Goal: Information Seeking & Learning: Learn about a topic

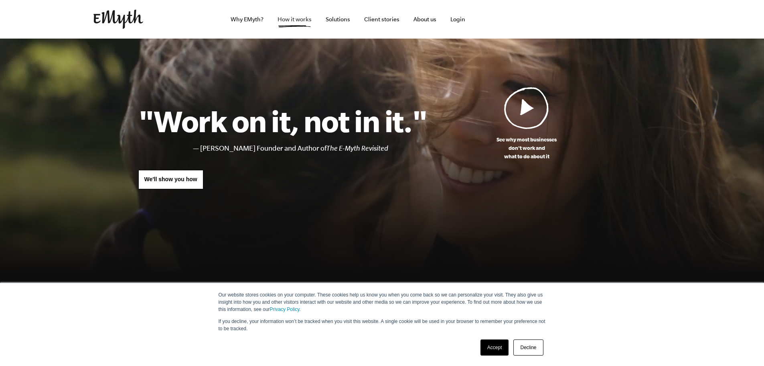
click at [290, 20] on link "How it works" at bounding box center [294, 19] width 47 height 39
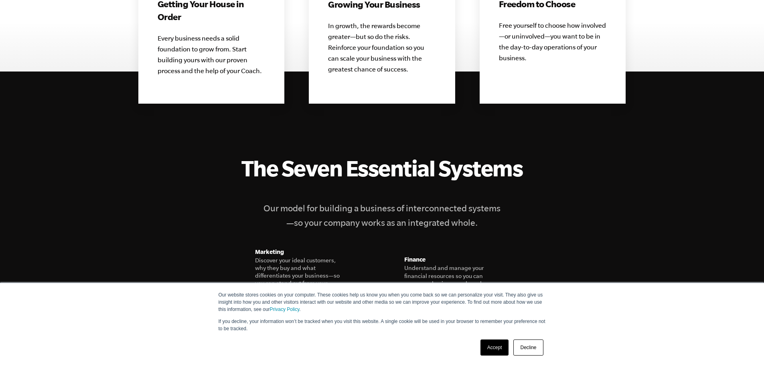
scroll to position [923, 0]
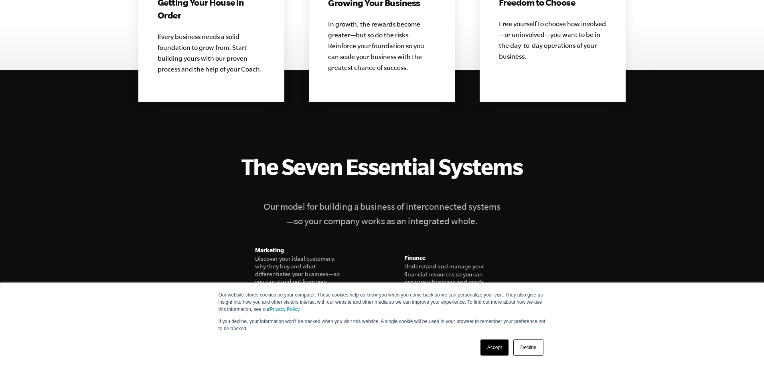
click at [526, 343] on link "Decline" at bounding box center [529, 347] width 30 height 16
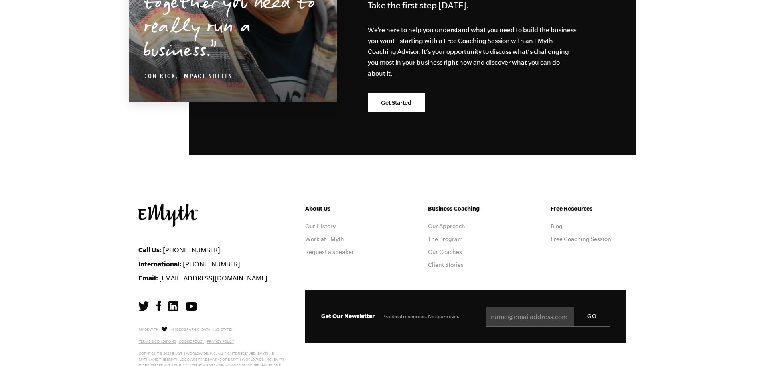
scroll to position [3958, 0]
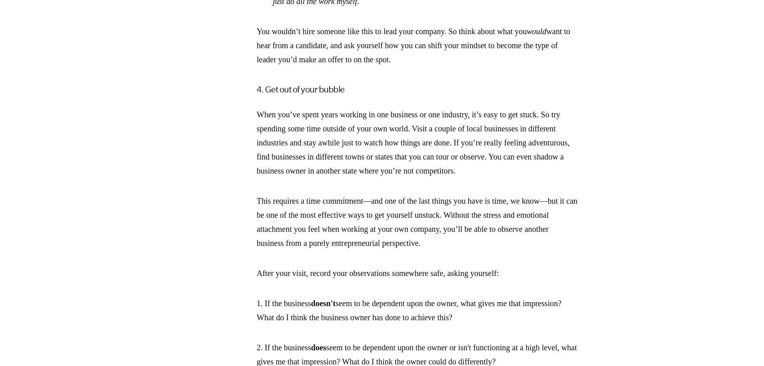
scroll to position [1565, 0]
